Goal: Task Accomplishment & Management: Use online tool/utility

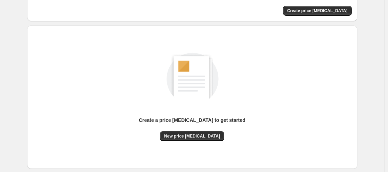
scroll to position [19, 0]
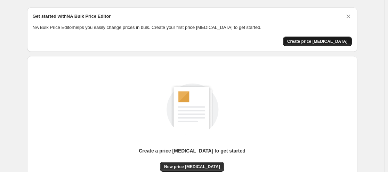
click at [319, 41] on span "Create price [MEDICAL_DATA]" at bounding box center [317, 42] width 61 height 6
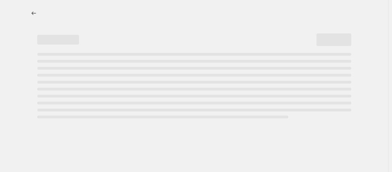
select select "percentage"
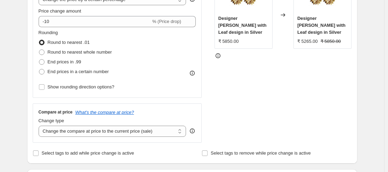
scroll to position [104, 0]
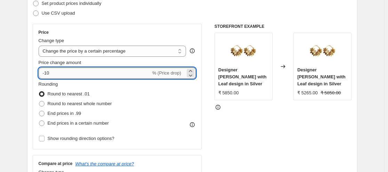
click at [56, 72] on input "-10" at bounding box center [95, 72] width 112 height 11
type input "-1"
type input "-7"
type input "0"
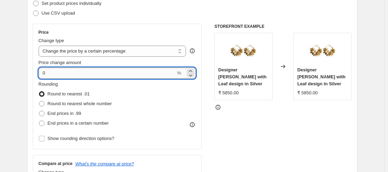
click at [54, 71] on input "0" at bounding box center [107, 72] width 137 height 11
type input "7"
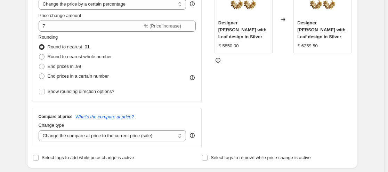
scroll to position [139, 0]
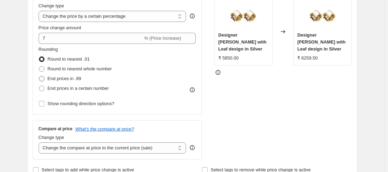
click at [42, 77] on span at bounding box center [42, 79] width 6 height 6
click at [39, 76] on input "End prices in .99" at bounding box center [39, 76] width 0 height 0
radio input "true"
click at [42, 58] on span at bounding box center [42, 59] width 6 height 6
click at [39, 57] on input "Round to nearest .01" at bounding box center [39, 56] width 0 height 0
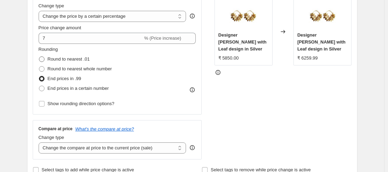
radio input "true"
click at [43, 69] on span at bounding box center [42, 69] width 6 height 6
click at [39, 66] on input "Round to nearest whole number" at bounding box center [39, 66] width 0 height 0
radio input "true"
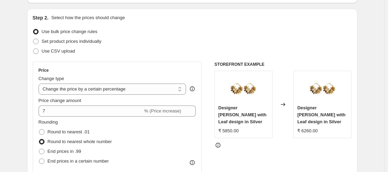
scroll to position [76, 0]
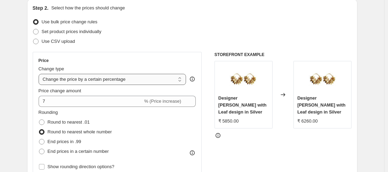
click at [180, 79] on select "Change the price to a certain amount Change the price by a certain amount Chang…" at bounding box center [113, 79] width 148 height 11
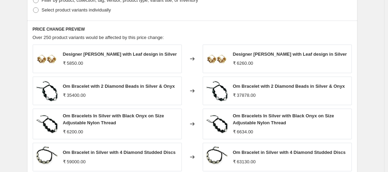
scroll to position [424, 0]
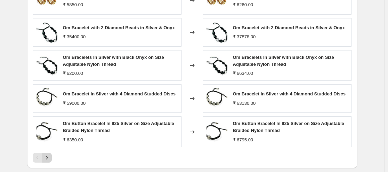
click at [50, 159] on icon "Next" at bounding box center [46, 157] width 7 height 7
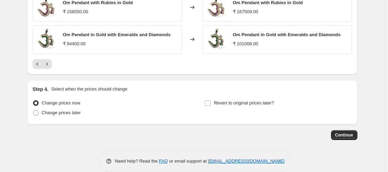
scroll to position [524, 0]
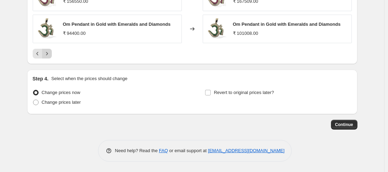
click at [50, 54] on icon "Next" at bounding box center [46, 53] width 7 height 7
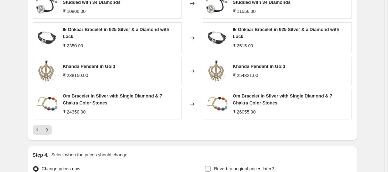
scroll to position [454, 0]
click at [48, 129] on icon "Next" at bounding box center [46, 129] width 7 height 7
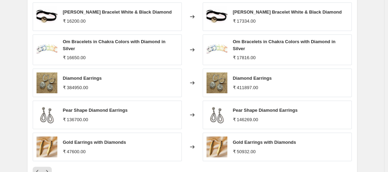
scroll to position [489, 0]
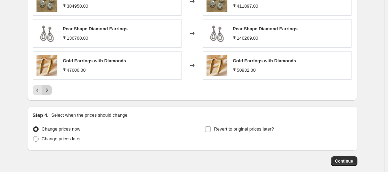
click at [50, 88] on icon "Next" at bounding box center [46, 90] width 7 height 7
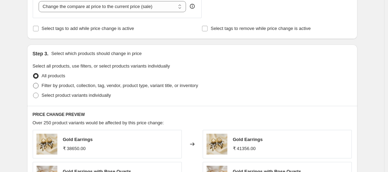
scroll to position [350, 0]
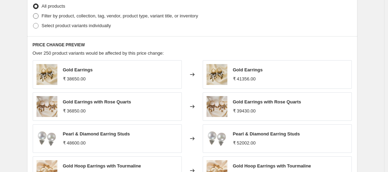
click at [37, 17] on span at bounding box center [36, 16] width 6 height 6
click at [33, 14] on input "Filter by product, collection, tag, vendor, product type, variant title, or inv…" at bounding box center [33, 13] width 0 height 0
radio input "true"
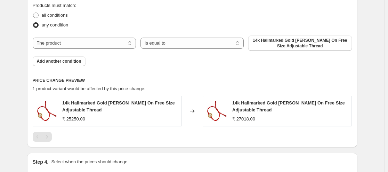
scroll to position [385, 0]
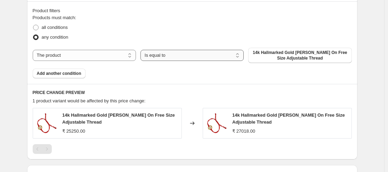
click at [240, 55] on select "Is equal to Is not equal to" at bounding box center [192, 55] width 103 height 11
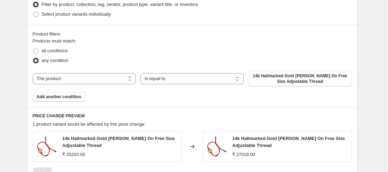
scroll to position [315, 0]
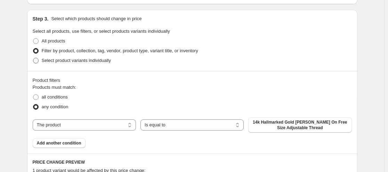
click at [37, 61] on span at bounding box center [36, 61] width 6 height 6
click at [33, 58] on input "Select product variants individually" at bounding box center [33, 58] width 0 height 0
radio input "true"
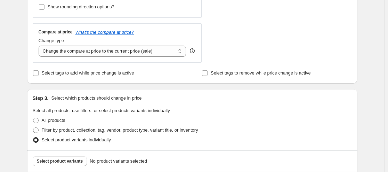
scroll to position [231, 0]
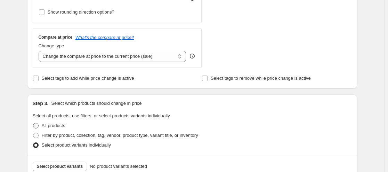
click at [37, 125] on span at bounding box center [36, 126] width 6 height 6
click at [33, 123] on input "All products" at bounding box center [33, 123] width 0 height 0
radio input "true"
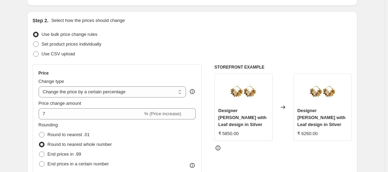
scroll to position [57, 0]
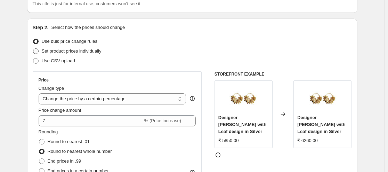
click at [54, 50] on span "Set product prices individually" at bounding box center [72, 50] width 60 height 5
click at [33, 49] on input "Set product prices individually" at bounding box center [33, 48] width 0 height 0
radio input "true"
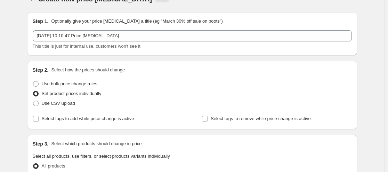
scroll to position [0, 0]
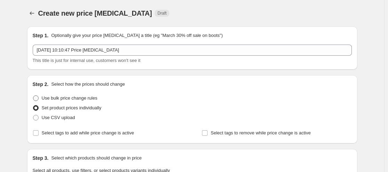
click at [37, 97] on span at bounding box center [36, 98] width 6 height 6
click at [33, 96] on input "Use bulk price change rules" at bounding box center [33, 95] width 0 height 0
radio input "true"
select select "percentage"
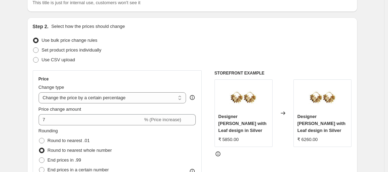
scroll to position [70, 0]
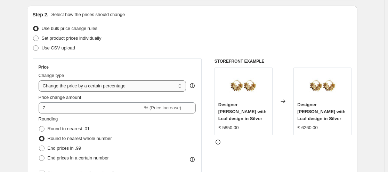
click at [181, 85] on select "Change the price to a certain amount Change the price by a certain amount Chang…" at bounding box center [113, 85] width 148 height 11
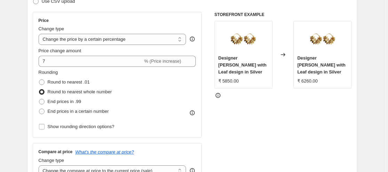
scroll to position [104, 0]
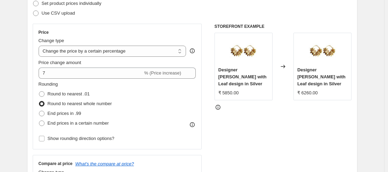
click at [286, 63] on icon at bounding box center [283, 66] width 7 height 7
click at [285, 63] on icon at bounding box center [283, 66] width 7 height 7
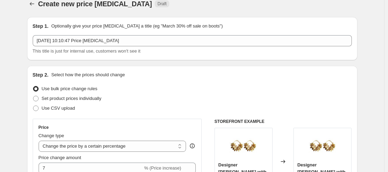
scroll to position [0, 0]
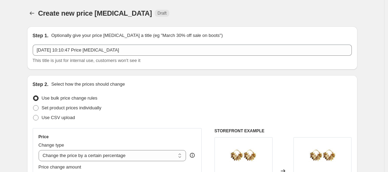
click at [244, 33] on div "Step 1. Optionally give your price [MEDICAL_DATA] a title (eg "March 30% off sa…" at bounding box center [192, 35] width 319 height 7
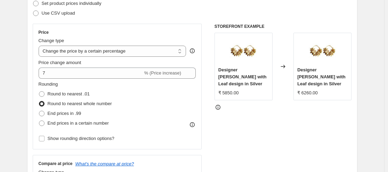
click at [229, 113] on div "STOREFRONT EXAMPLE Designer [PERSON_NAME] with Leaf design in Silver ₹ 5850.00 …" at bounding box center [283, 109] width 137 height 170
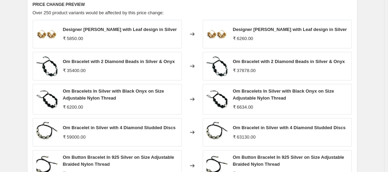
scroll to position [452, 0]
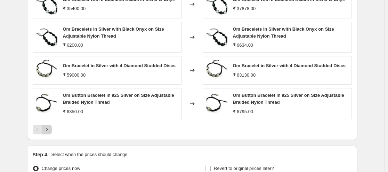
click at [50, 130] on icon "Next" at bounding box center [46, 129] width 7 height 7
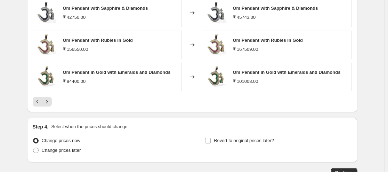
scroll to position [487, 0]
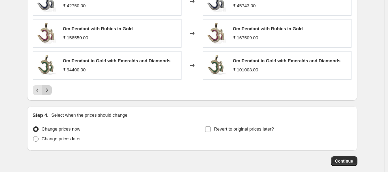
click at [48, 90] on icon "Next" at bounding box center [46, 90] width 7 height 7
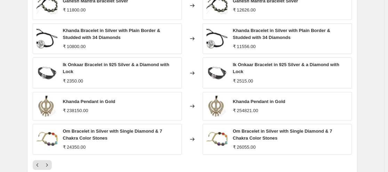
scroll to position [452, 0]
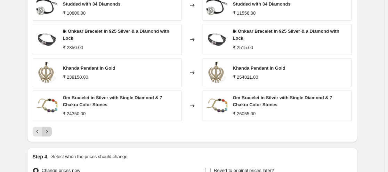
click at [48, 129] on icon "Next" at bounding box center [46, 131] width 7 height 7
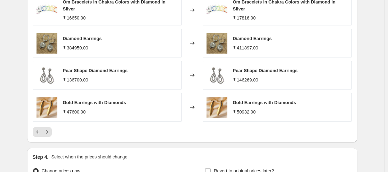
scroll to position [487, 0]
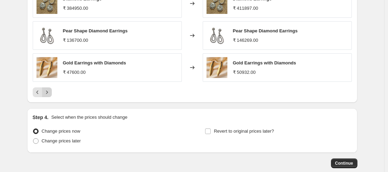
click at [49, 91] on icon "Next" at bounding box center [46, 92] width 7 height 7
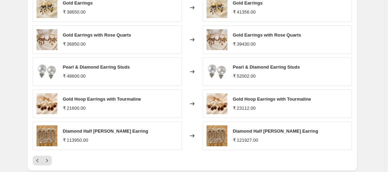
scroll to position [417, 0]
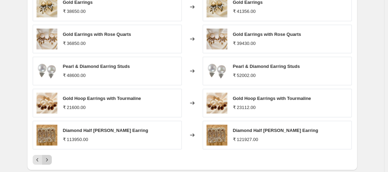
click at [47, 159] on icon "Next" at bounding box center [46, 159] width 7 height 7
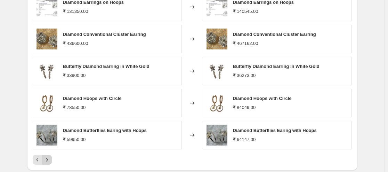
click at [49, 160] on icon "Next" at bounding box center [46, 159] width 7 height 7
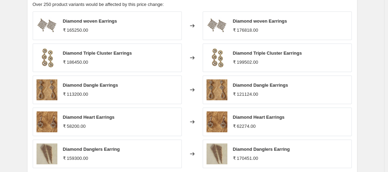
scroll to position [452, 0]
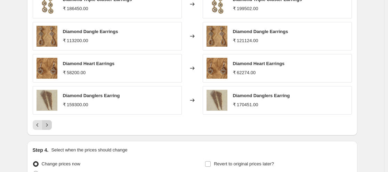
click at [48, 127] on icon "Next" at bounding box center [46, 124] width 7 height 7
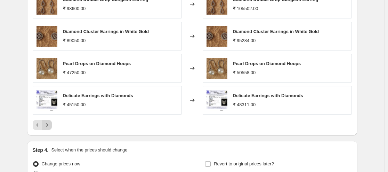
click at [50, 127] on icon "Next" at bounding box center [46, 124] width 7 height 7
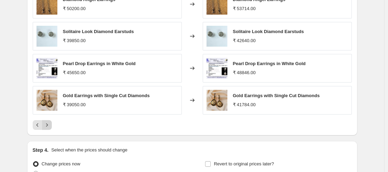
click at [50, 127] on icon "Next" at bounding box center [46, 124] width 7 height 7
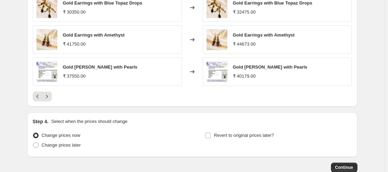
scroll to position [487, 0]
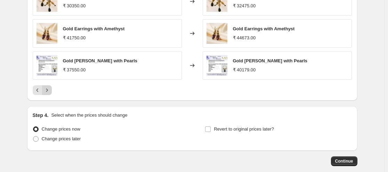
click at [49, 93] on icon "Next" at bounding box center [46, 90] width 7 height 7
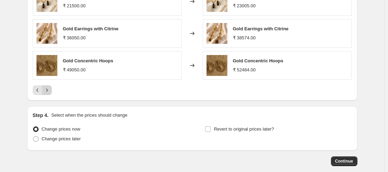
click at [49, 93] on icon "Next" at bounding box center [46, 90] width 7 height 7
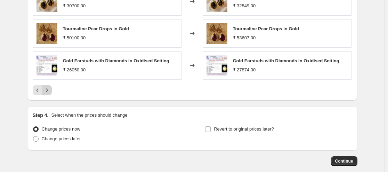
click at [49, 93] on icon "Next" at bounding box center [46, 90] width 7 height 7
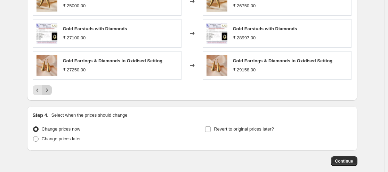
click at [49, 93] on icon "Next" at bounding box center [46, 90] width 7 height 7
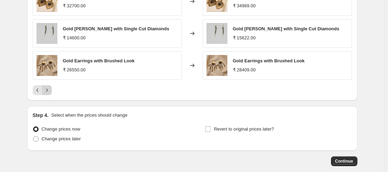
click at [49, 93] on icon "Next" at bounding box center [46, 90] width 7 height 7
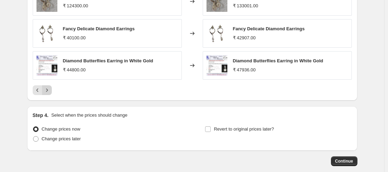
click at [49, 93] on icon "Next" at bounding box center [46, 90] width 7 height 7
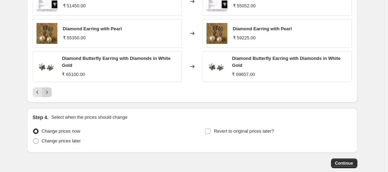
click at [49, 93] on icon "Next" at bounding box center [46, 92] width 7 height 7
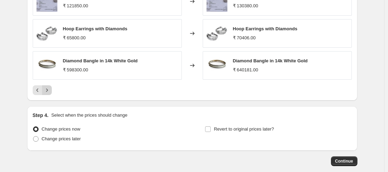
click at [49, 93] on icon "Next" at bounding box center [46, 90] width 7 height 7
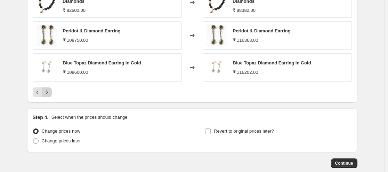
click at [49, 93] on icon "Next" at bounding box center [46, 92] width 7 height 7
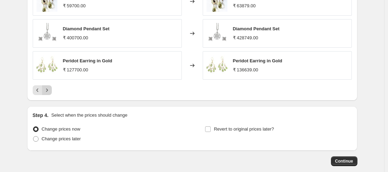
click at [49, 93] on icon "Next" at bounding box center [46, 90] width 7 height 7
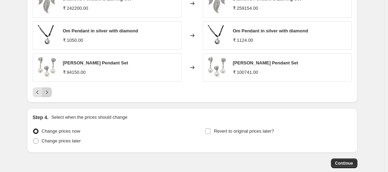
click at [49, 93] on icon "Next" at bounding box center [46, 92] width 7 height 7
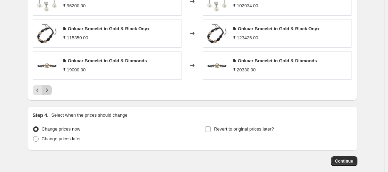
click at [49, 93] on icon "Next" at bounding box center [46, 90] width 7 height 7
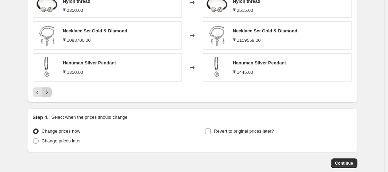
click at [49, 93] on icon "Next" at bounding box center [46, 92] width 7 height 7
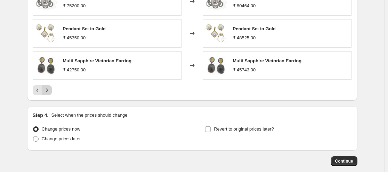
click at [49, 93] on icon "Next" at bounding box center [46, 90] width 7 height 7
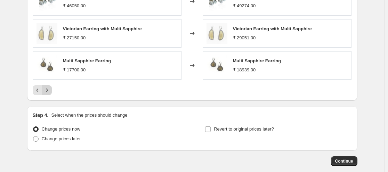
click at [48, 94] on icon "Next" at bounding box center [46, 90] width 7 height 7
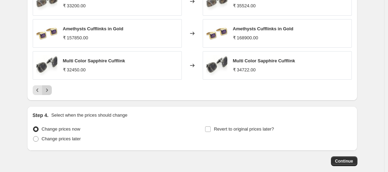
click at [48, 94] on icon "Next" at bounding box center [46, 90] width 7 height 7
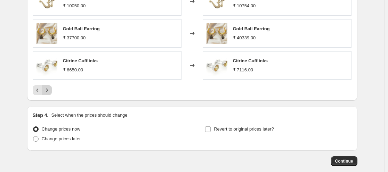
click at [48, 94] on icon "Next" at bounding box center [46, 90] width 7 height 7
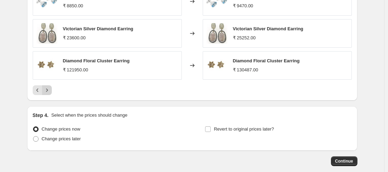
click at [47, 95] on button "Next" at bounding box center [47, 90] width 10 height 10
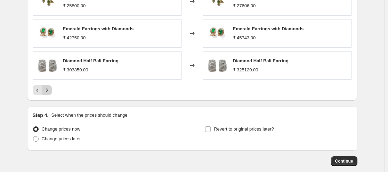
click at [47, 95] on button "Next" at bounding box center [47, 90] width 10 height 10
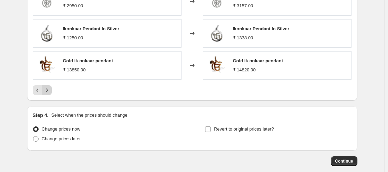
click at [47, 95] on button "Next" at bounding box center [47, 90] width 10 height 10
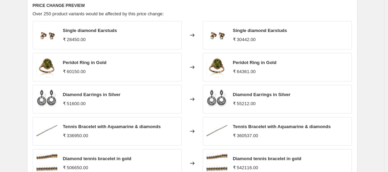
scroll to position [452, 0]
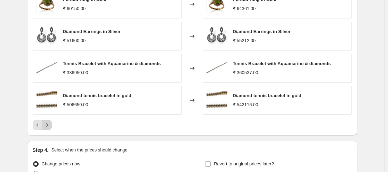
click at [49, 121] on button "Next" at bounding box center [47, 125] width 10 height 10
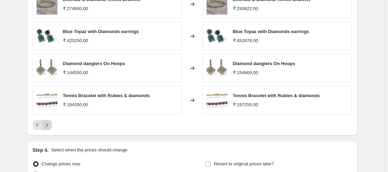
click at [49, 123] on icon "Next" at bounding box center [46, 124] width 7 height 7
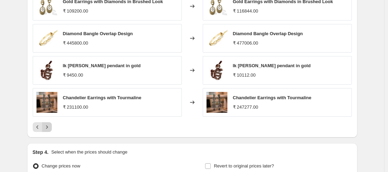
click at [49, 123] on button "Next" at bounding box center [47, 127] width 10 height 10
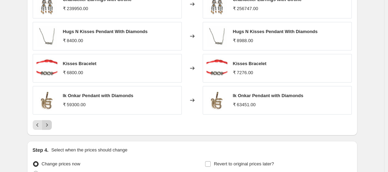
click at [49, 123] on icon "Next" at bounding box center [46, 124] width 7 height 7
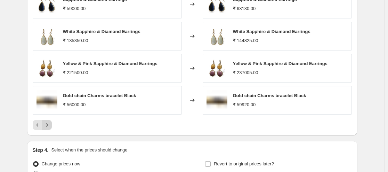
click at [49, 123] on icon "Next" at bounding box center [46, 124] width 7 height 7
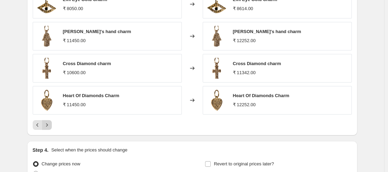
click at [47, 125] on icon "Next" at bounding box center [46, 124] width 7 height 7
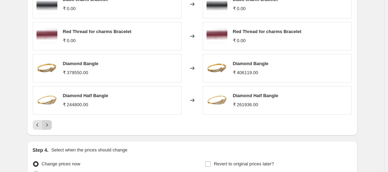
click at [50, 125] on icon "Next" at bounding box center [46, 124] width 7 height 7
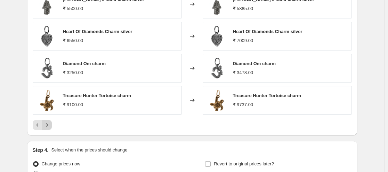
click at [50, 125] on icon "Next" at bounding box center [46, 124] width 7 height 7
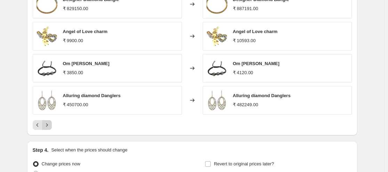
click at [50, 125] on icon "Next" at bounding box center [46, 124] width 7 height 7
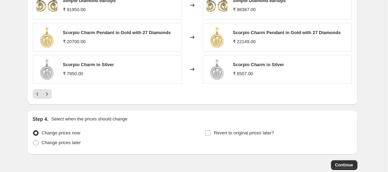
scroll to position [487, 0]
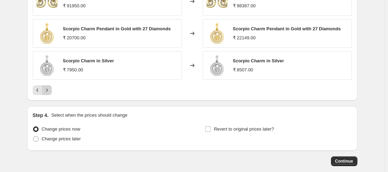
click at [48, 91] on icon "Next" at bounding box center [46, 90] width 7 height 7
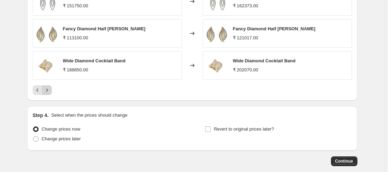
click at [50, 90] on icon "Next" at bounding box center [46, 90] width 7 height 7
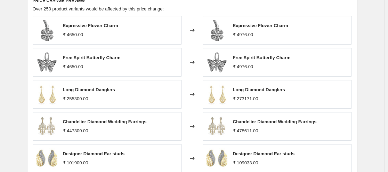
scroll to position [452, 0]
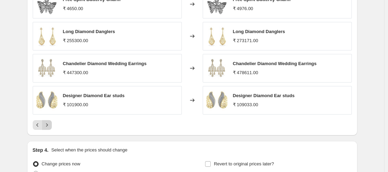
click at [49, 125] on icon "Next" at bounding box center [46, 124] width 7 height 7
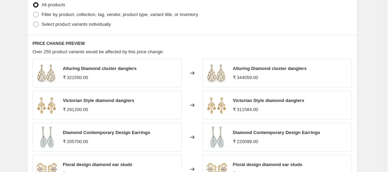
scroll to position [417, 0]
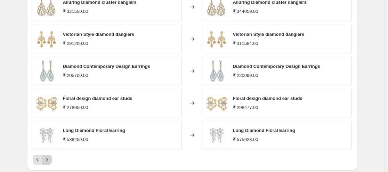
click at [47, 159] on icon "Next" at bounding box center [46, 159] width 7 height 7
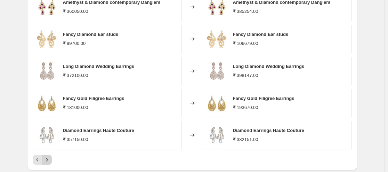
click at [48, 158] on icon "Next" at bounding box center [46, 159] width 7 height 7
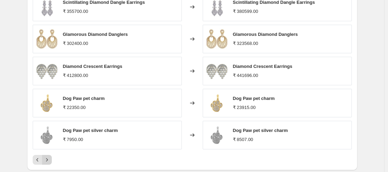
click at [48, 157] on icon "Next" at bounding box center [46, 159] width 7 height 7
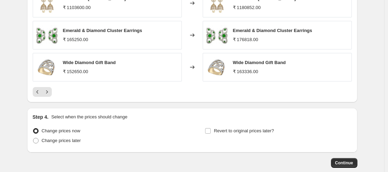
scroll to position [524, 0]
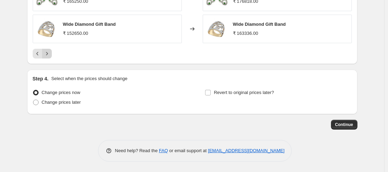
click at [47, 53] on icon "Next" at bounding box center [46, 53] width 7 height 7
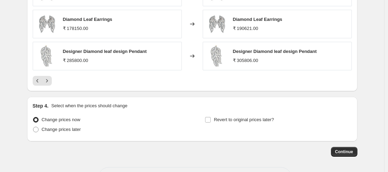
scroll to position [454, 0]
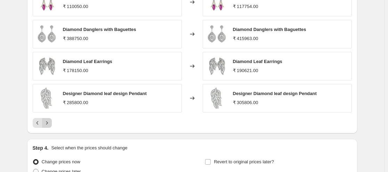
click at [48, 124] on icon "Next" at bounding box center [46, 122] width 7 height 7
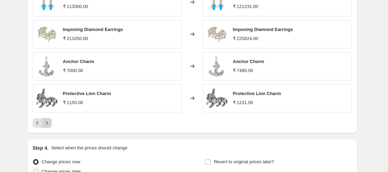
click at [46, 121] on icon "Next" at bounding box center [46, 122] width 7 height 7
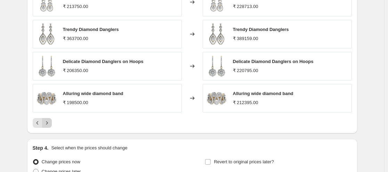
click at [50, 122] on icon "Next" at bounding box center [46, 122] width 7 height 7
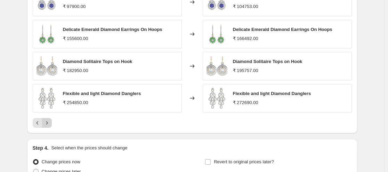
click at [49, 120] on icon "Next" at bounding box center [46, 122] width 7 height 7
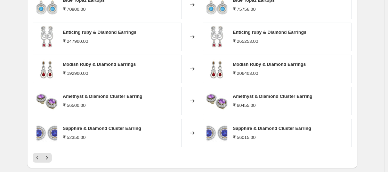
scroll to position [385, 0]
